Goal: Task Accomplishment & Management: Manage account settings

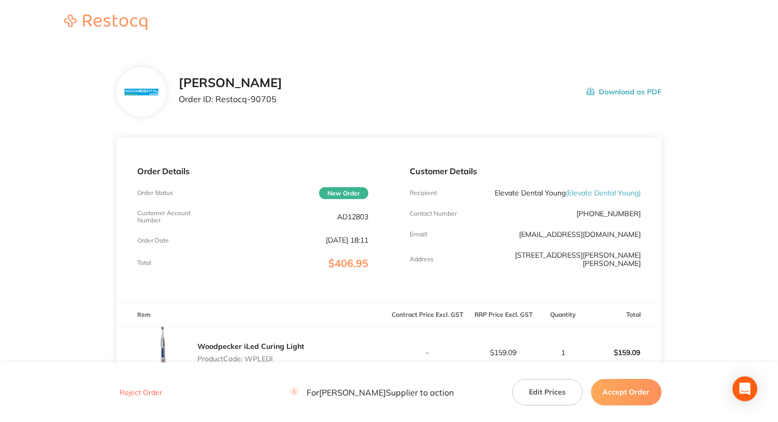
click at [360, 214] on p "AD12803" at bounding box center [352, 216] width 31 height 8
copy p "AD12803"
drag, startPoint x: 215, startPoint y: 98, endPoint x: 291, endPoint y: 101, distance: 76.2
click at [291, 101] on div "[PERSON_NAME] Order ID: Restocq- 90705 Download as PDF" at bounding box center [420, 92] width 482 height 32
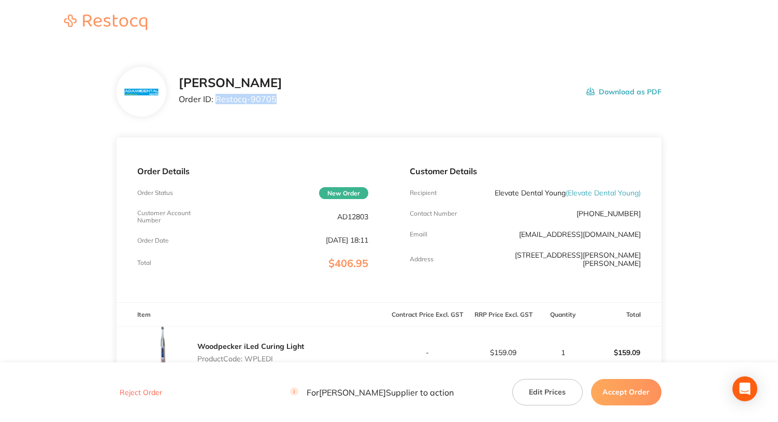
copy p "Restocq- 90705"
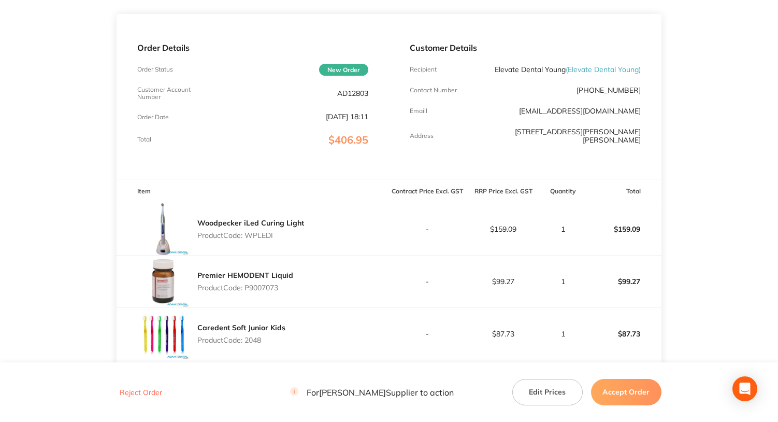
scroll to position [155, 0]
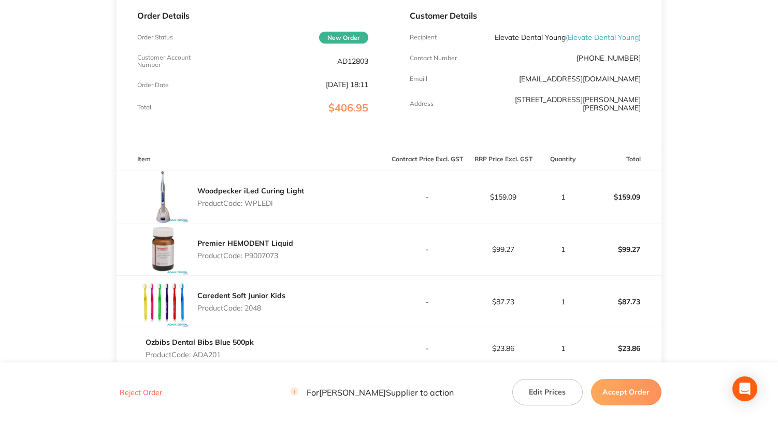
click at [256, 204] on p "Product Code: WPLEDI" at bounding box center [250, 203] width 107 height 8
copy p "WPLEDI"
click at [266, 256] on p "Product Code: P9007073" at bounding box center [245, 255] width 96 height 8
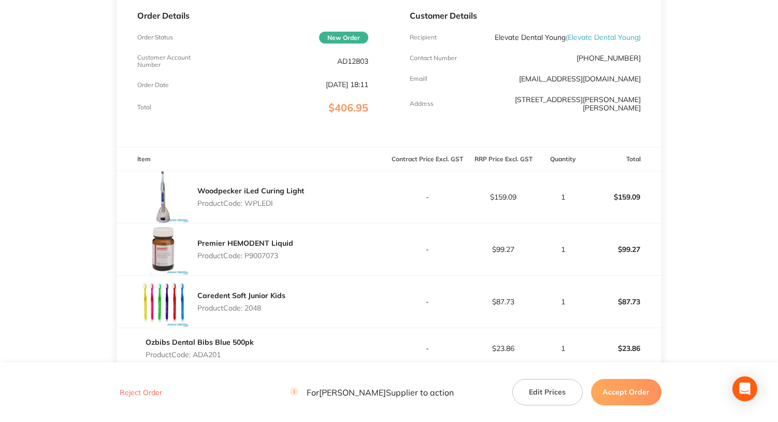
copy p "P9007073"
click at [353, 247] on div "Premier HEMODENT Liquid Product Code: P9007073" at bounding box center [253, 249] width 273 height 52
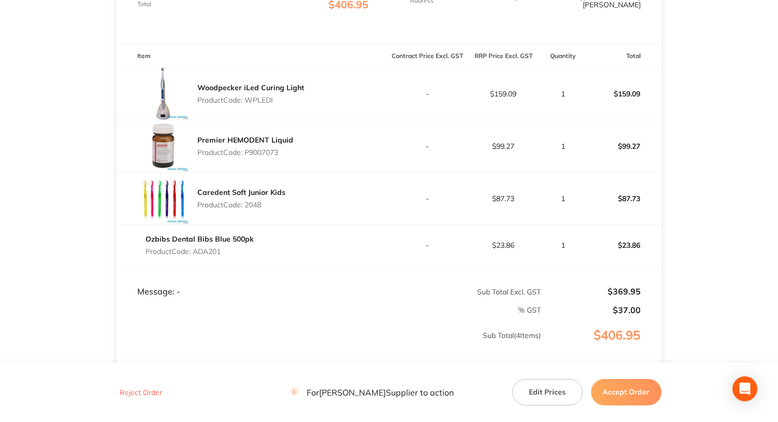
scroll to position [259, 0]
click at [253, 204] on p "Product Code: 2048" at bounding box center [241, 204] width 88 height 8
copy p "2048"
click at [333, 281] on td "Message: -" at bounding box center [253, 280] width 273 height 31
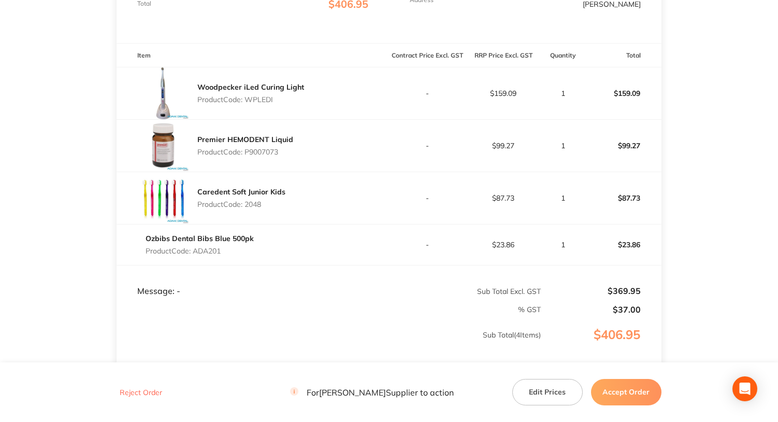
click at [206, 251] on p "Product Code: ADA201" at bounding box center [200, 251] width 108 height 8
copy p "ADA201"
click at [309, 286] on td "Message: -" at bounding box center [253, 280] width 273 height 31
click at [256, 100] on p "Product Code: WPLEDI" at bounding box center [250, 99] width 107 height 8
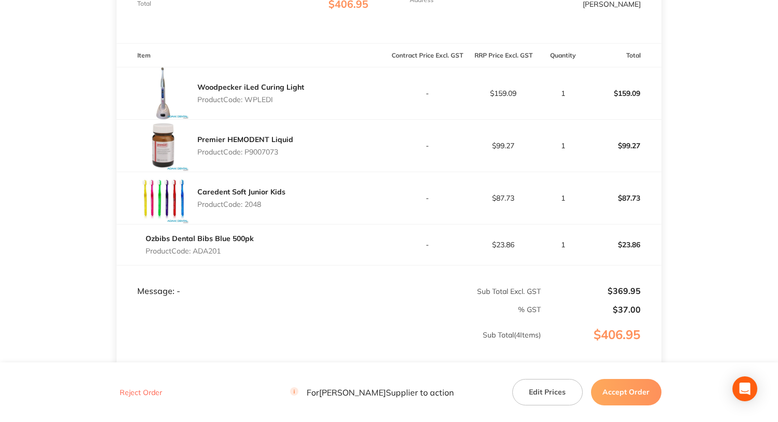
click at [256, 100] on p "Product Code: WPLEDI" at bounding box center [250, 99] width 107 height 8
copy p "WPLEDI"
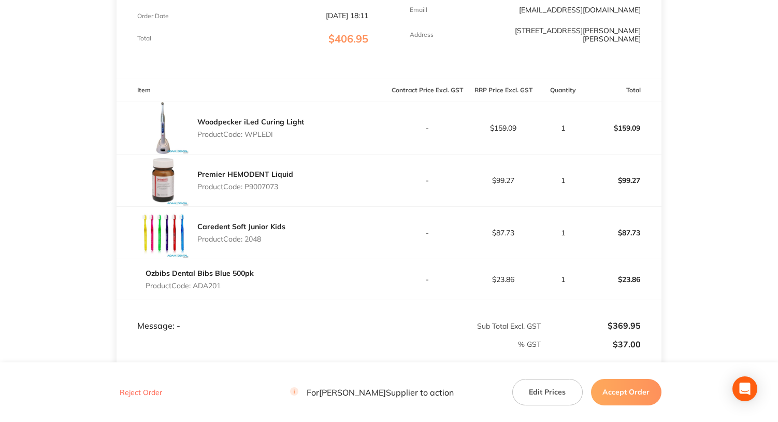
scroll to position [207, 0]
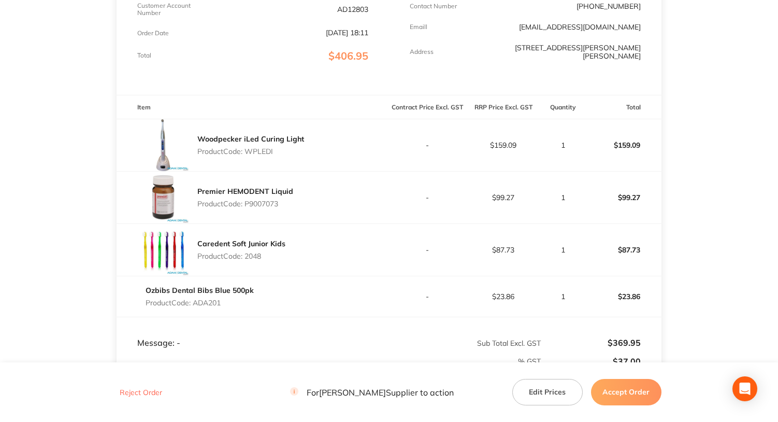
click at [621, 394] on button "Accept Order" at bounding box center [626, 392] width 70 height 26
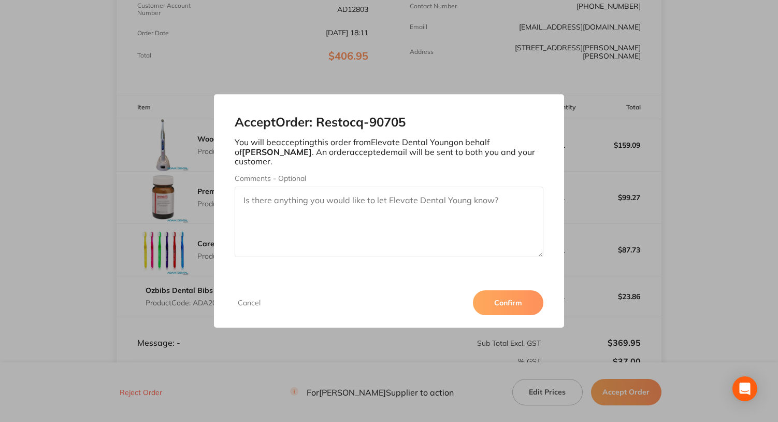
click at [499, 295] on button "Confirm" at bounding box center [508, 302] width 70 height 25
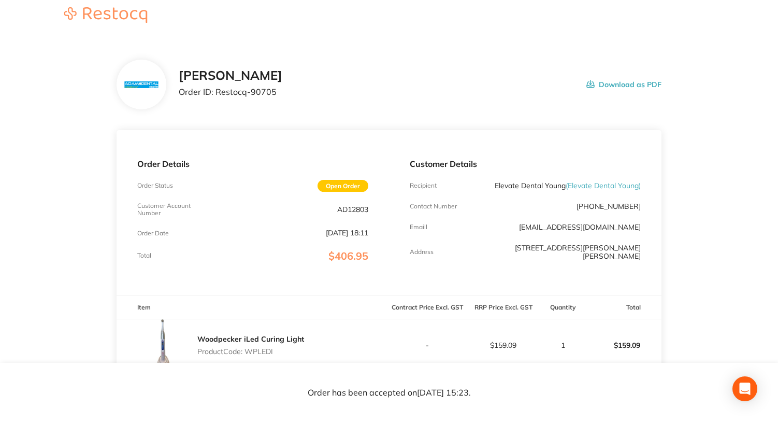
scroll to position [0, 0]
